Goal: Information Seeking & Learning: Learn about a topic

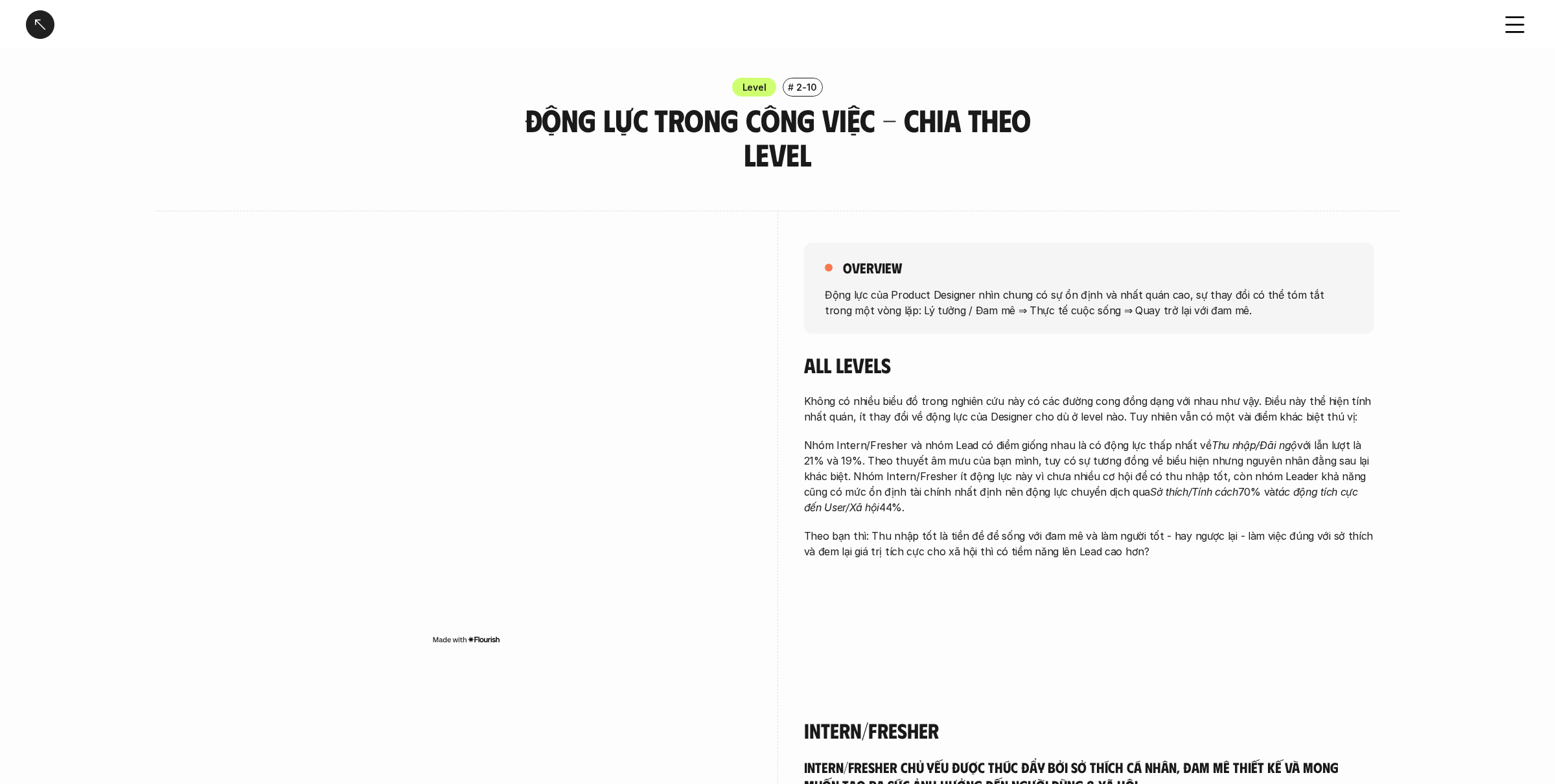
click at [47, 26] on div at bounding box center [40, 25] width 28 height 28
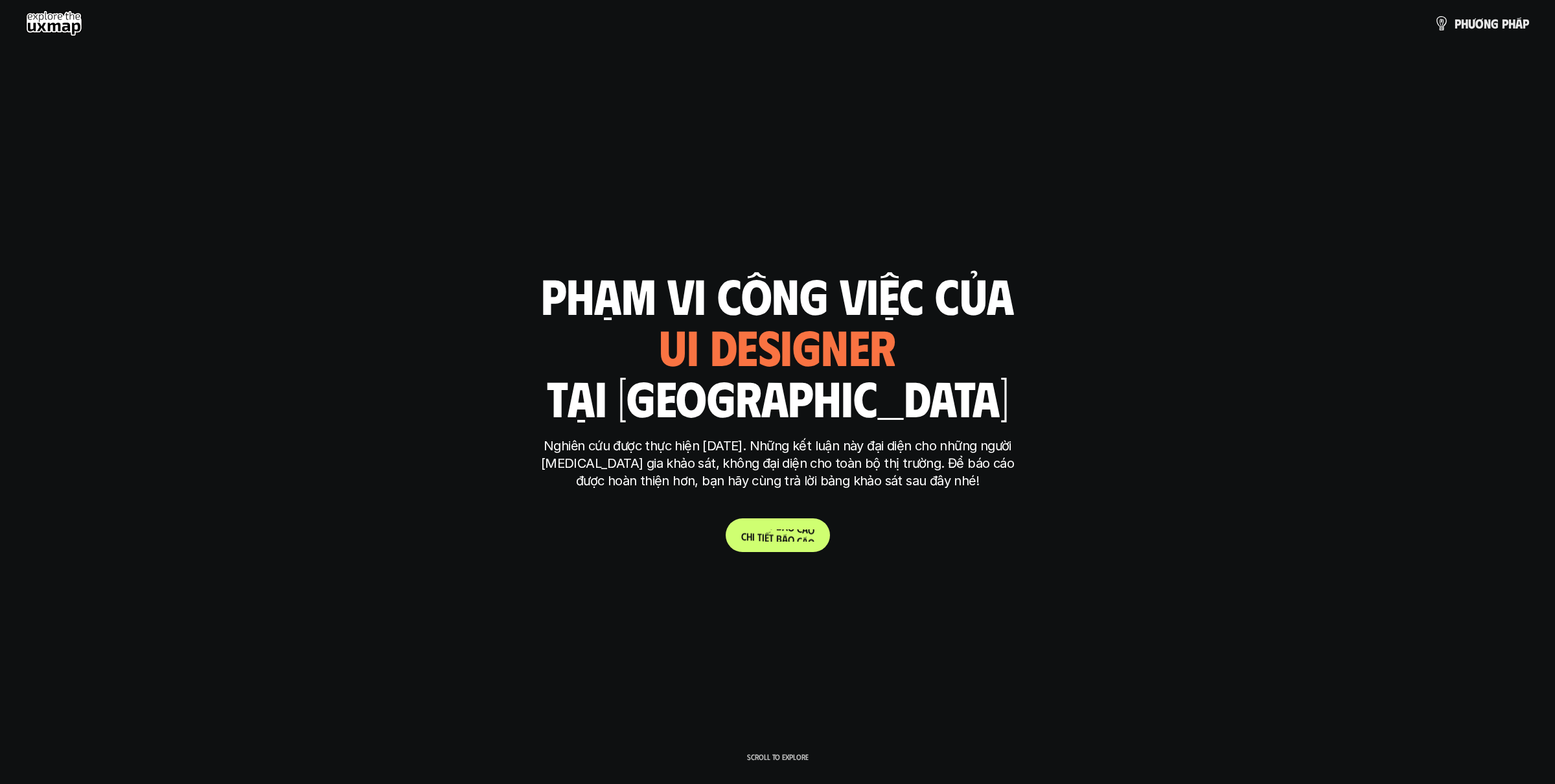
click at [784, 536] on p "C h i t i ế t b á o c á o" at bounding box center [778, 536] width 73 height 13
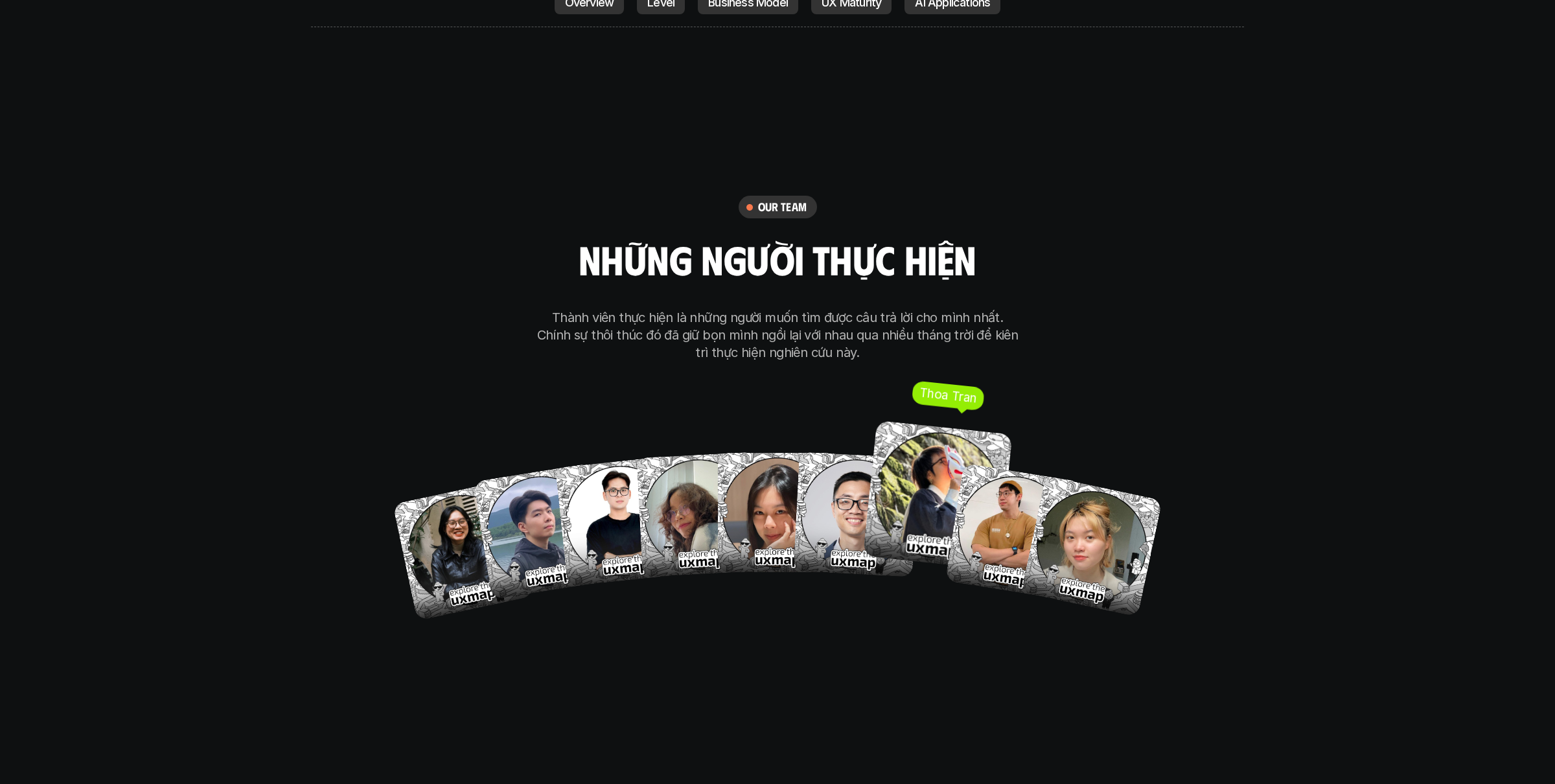
scroll to position [7529, 0]
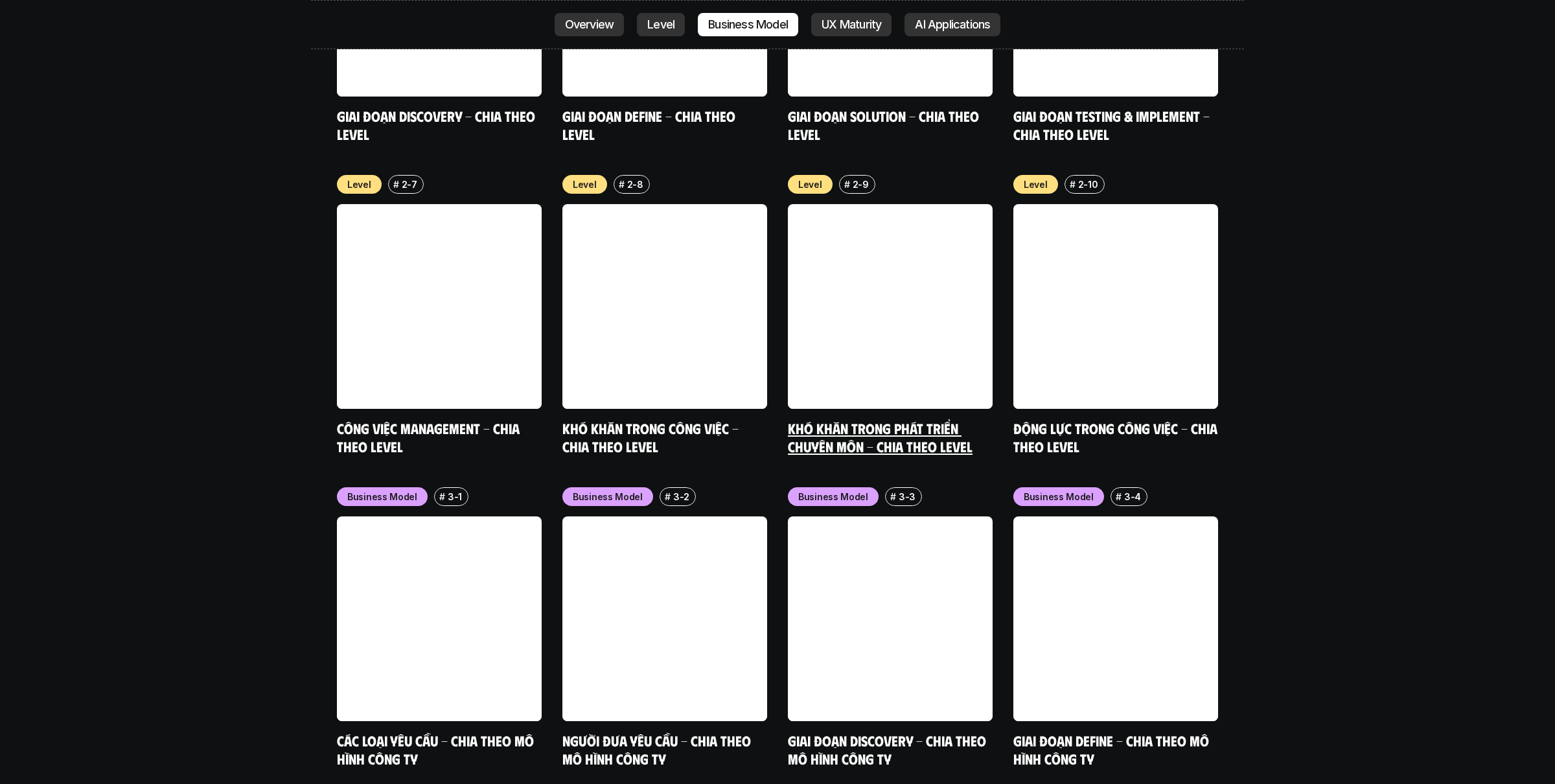
scroll to position [5190, 0]
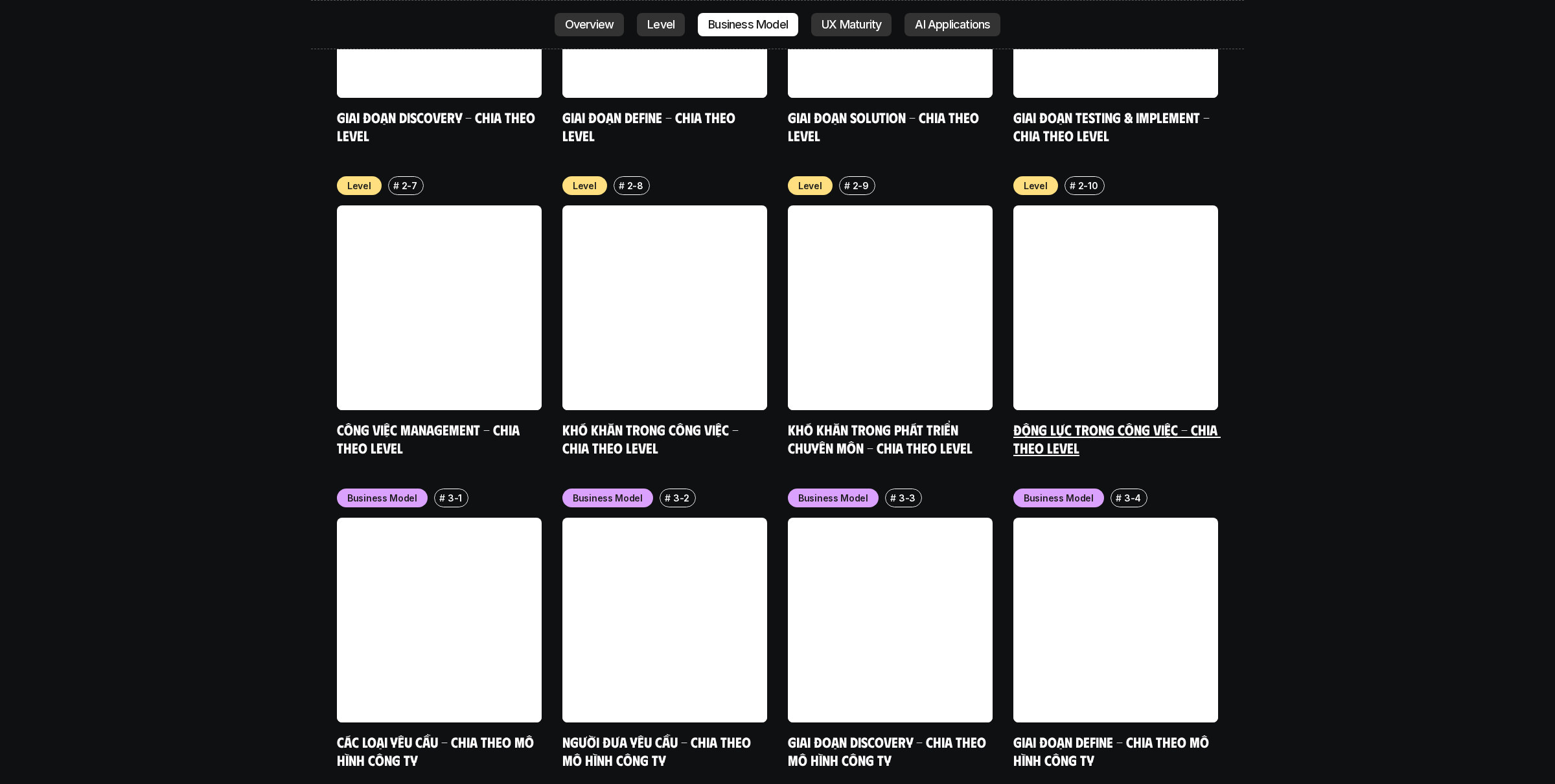
click at [1113, 205] on link at bounding box center [1115, 307] width 205 height 205
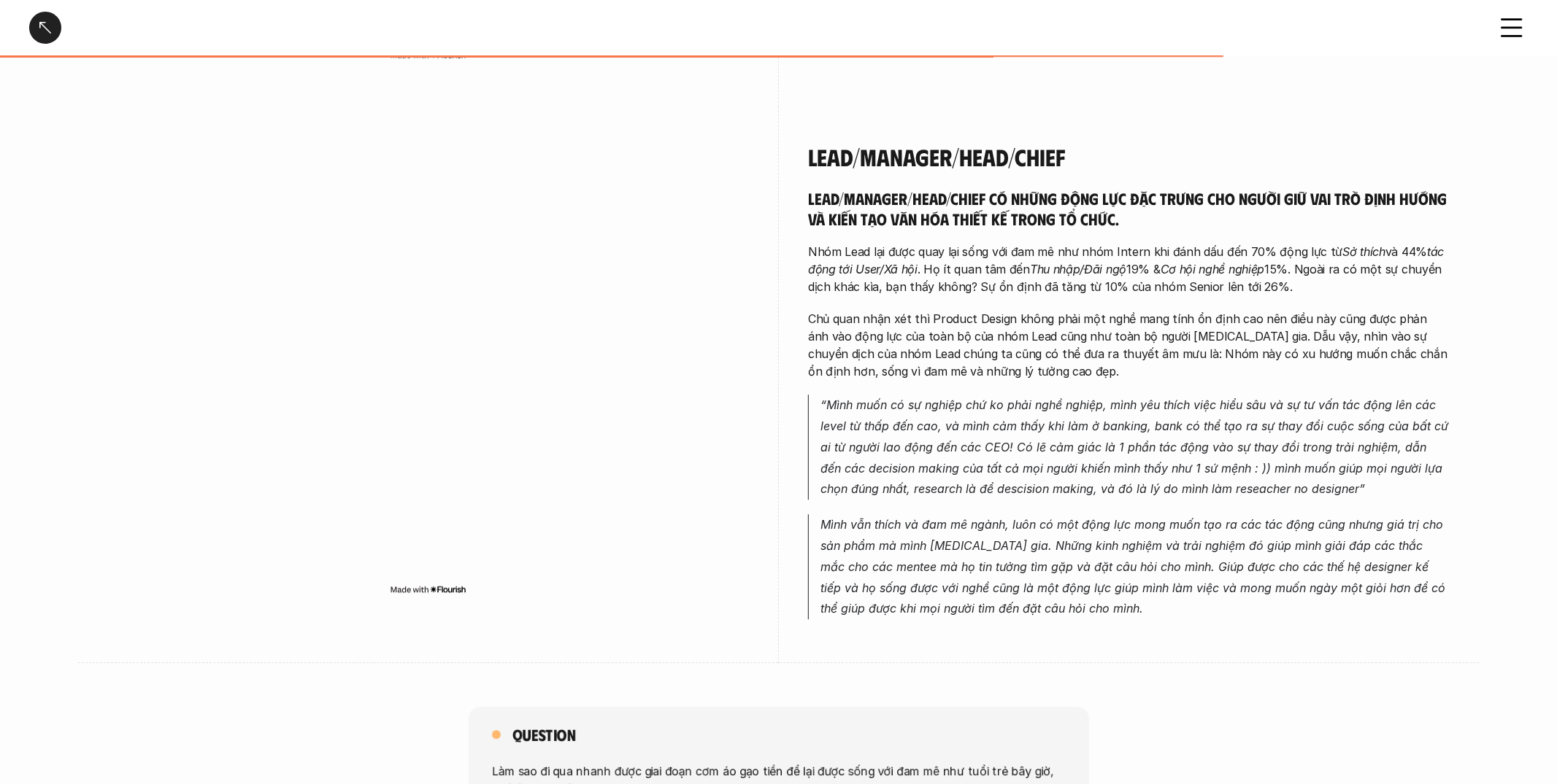
scroll to position [3105, 0]
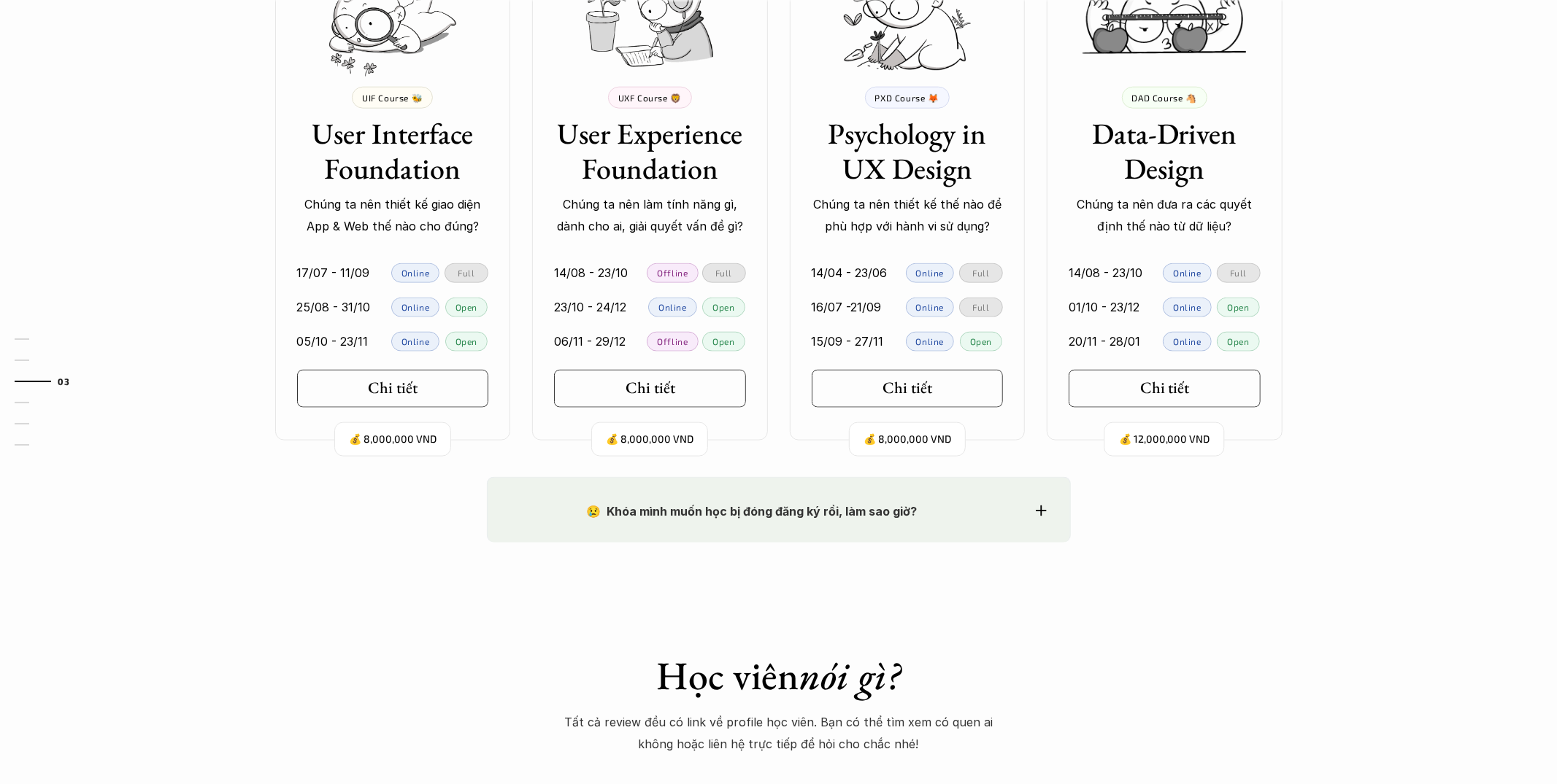
scroll to position [1419, 0]
